Goal: Information Seeking & Learning: Understand process/instructions

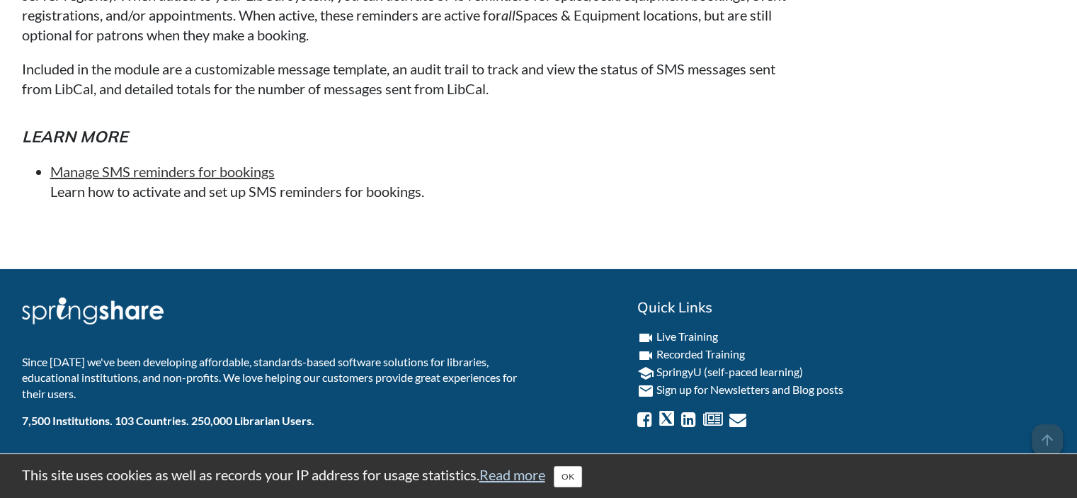
scroll to position [10159, 0]
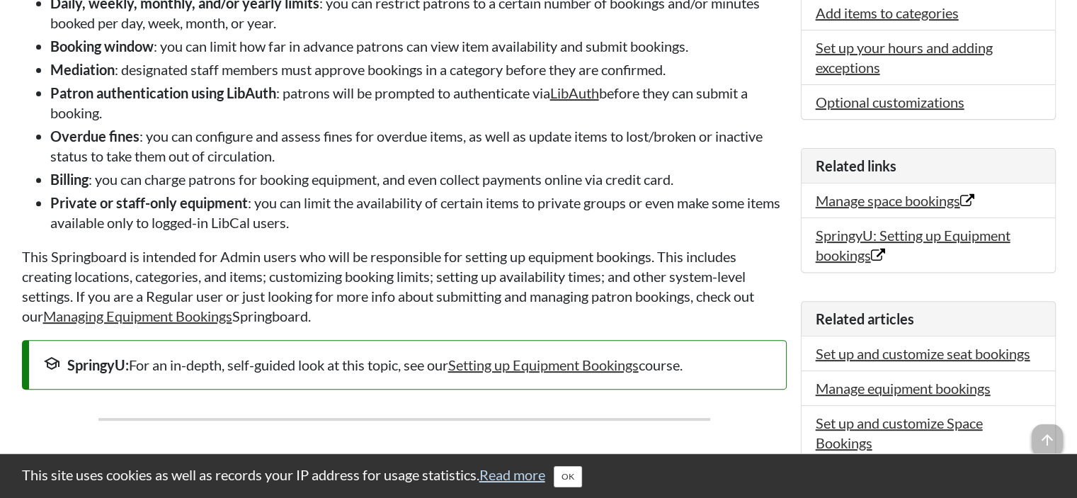
scroll to position [538, 0]
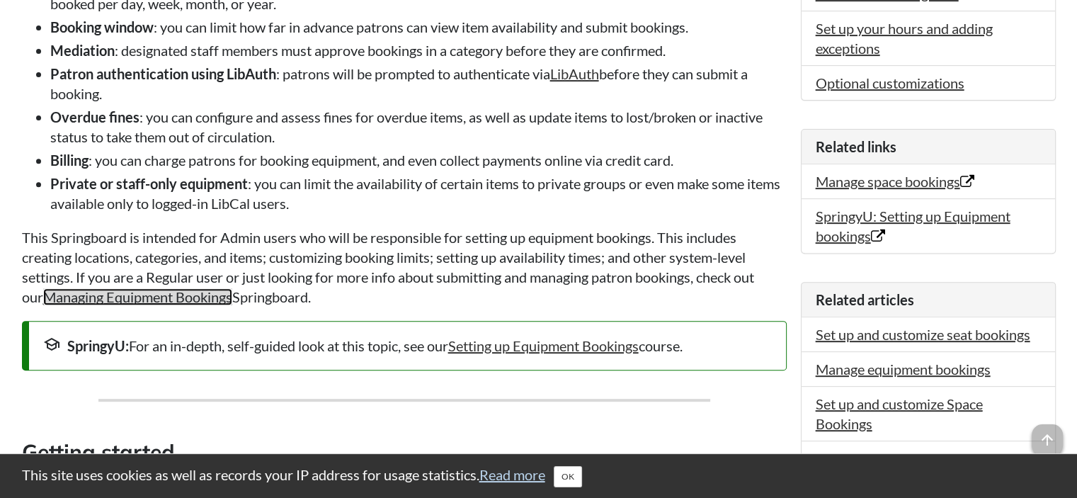
click at [218, 305] on link "Managing Equipment Bookings" at bounding box center [137, 296] width 189 height 17
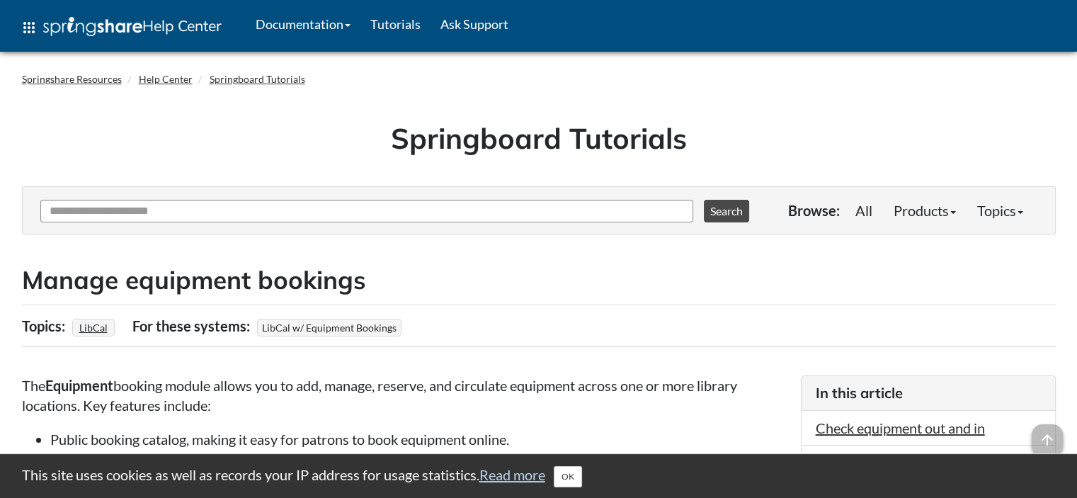
click at [654, 414] on p "The Equipment booking module allows you to add, manage, reserve, and circulate …" at bounding box center [404, 395] width 765 height 40
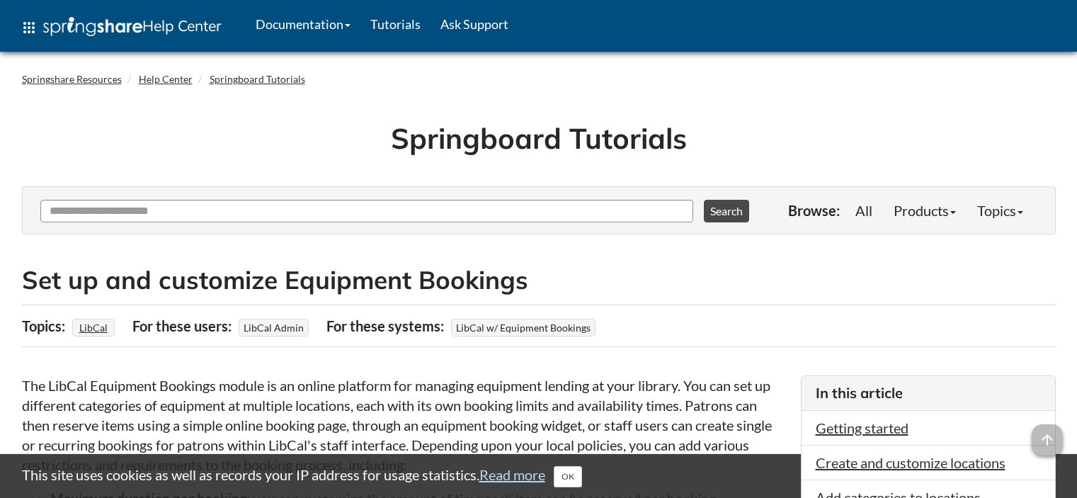
scroll to position [538, 0]
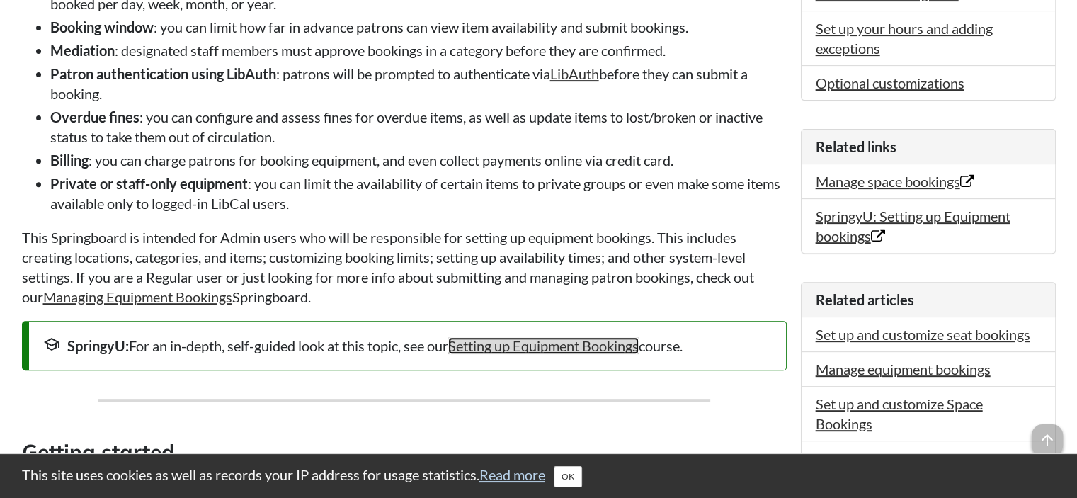
click at [626, 343] on link "Setting up Equipment Bookings" at bounding box center [543, 345] width 191 height 17
